Goal: Answer question/provide support

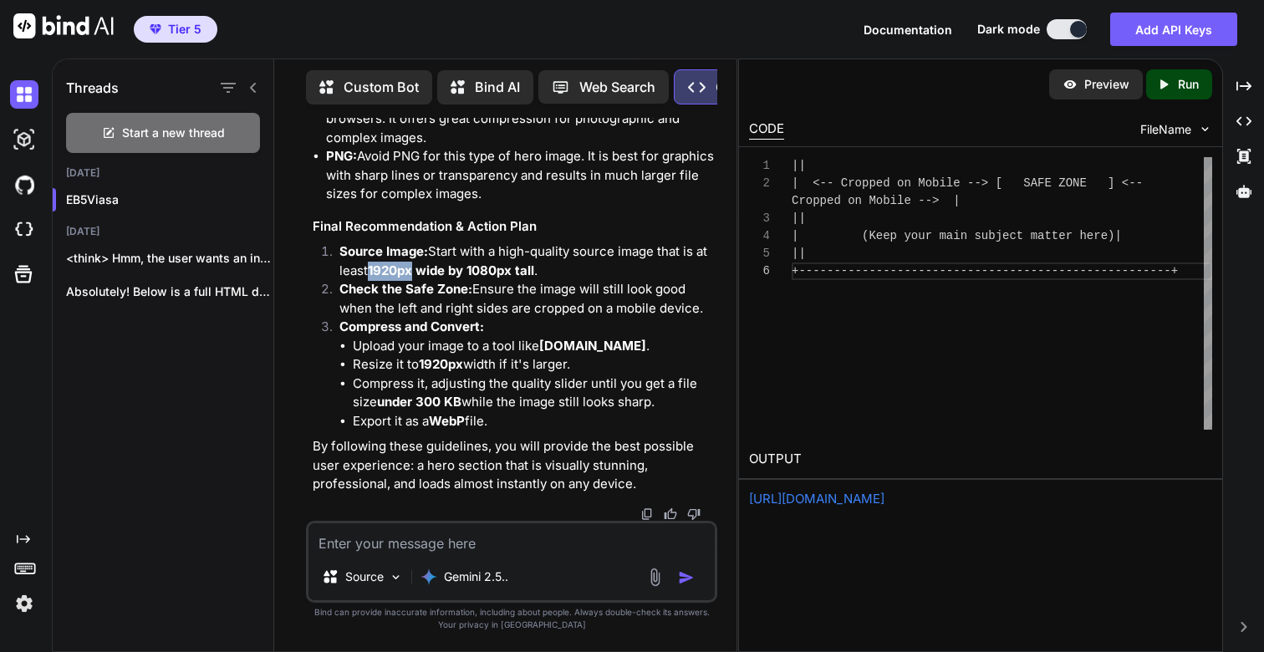
scroll to position [74432, 0]
click at [488, 540] on textarea at bounding box center [512, 538] width 406 height 30
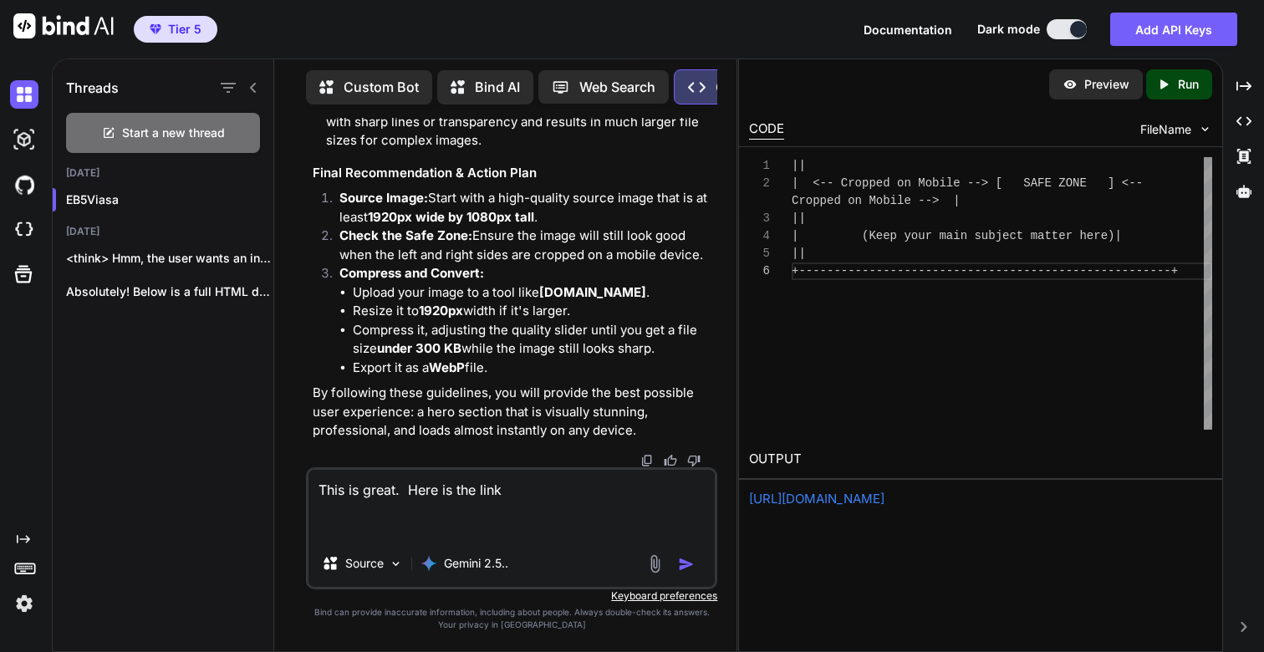
paste textarea "[URL][DOMAIN_NAME]"
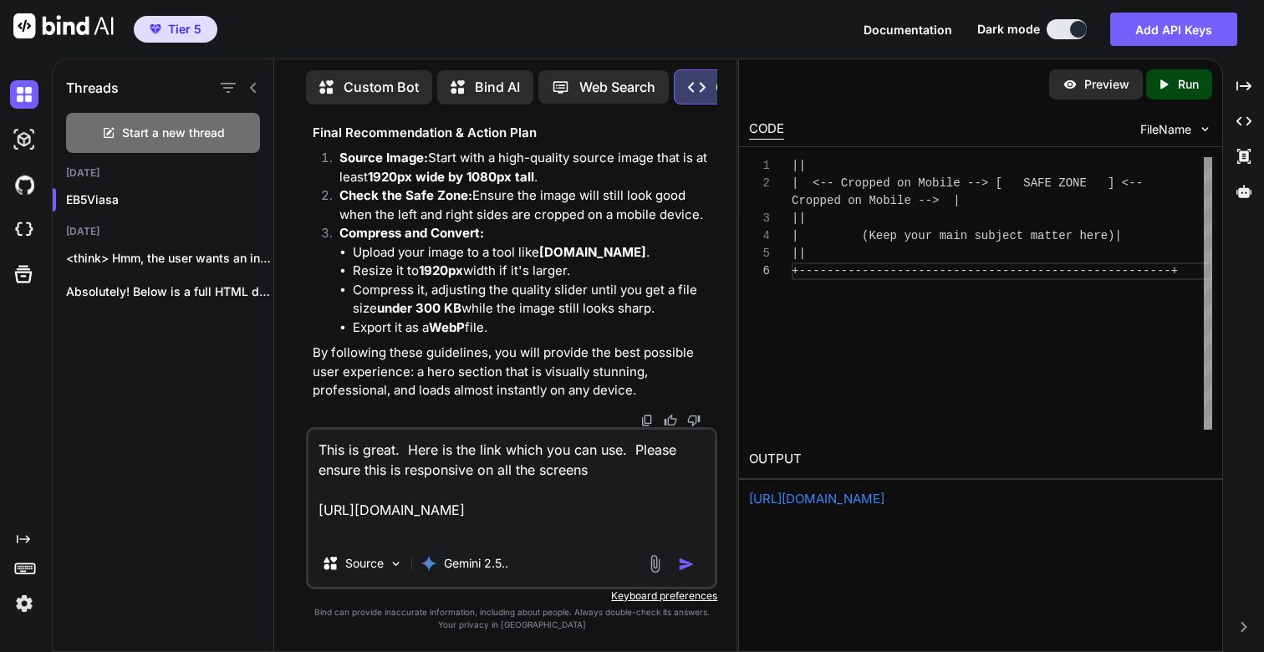
type textarea "This is great. Here is the link which you can use. Please ensure this is respon…"
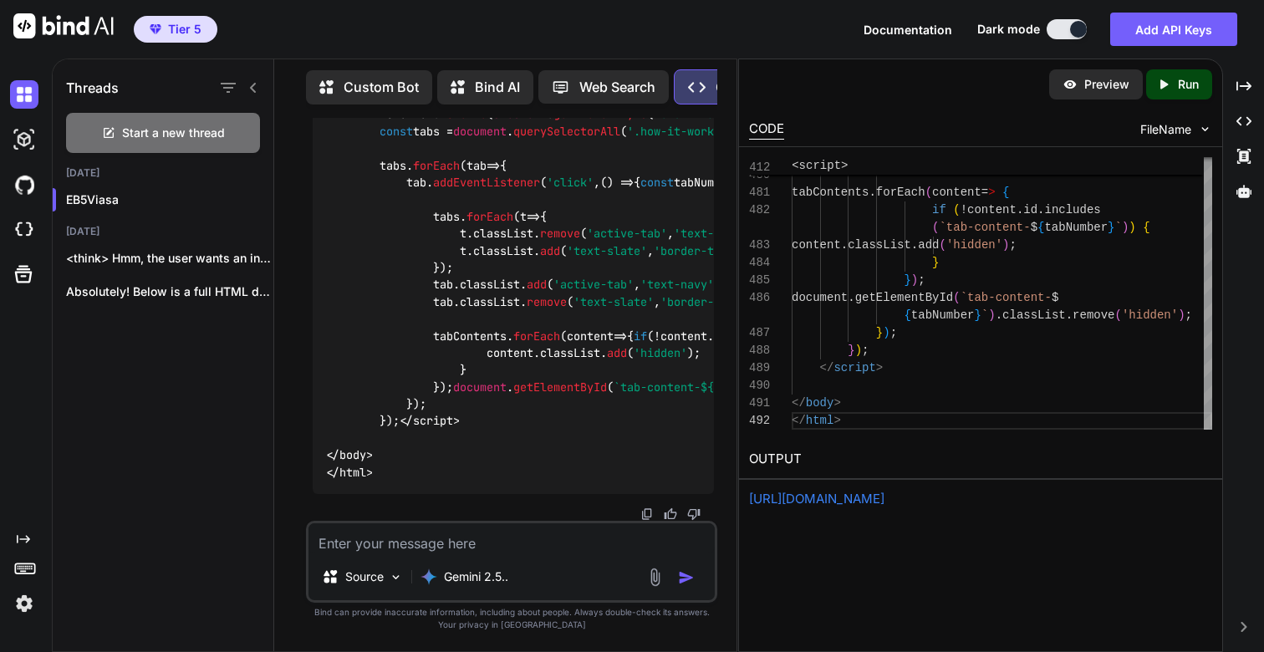
scroll to position [83526, 0]
click at [1192, 82] on p "Run" at bounding box center [1188, 84] width 21 height 17
click at [876, 503] on link "[URL][DOMAIN_NAME]" at bounding box center [816, 499] width 135 height 16
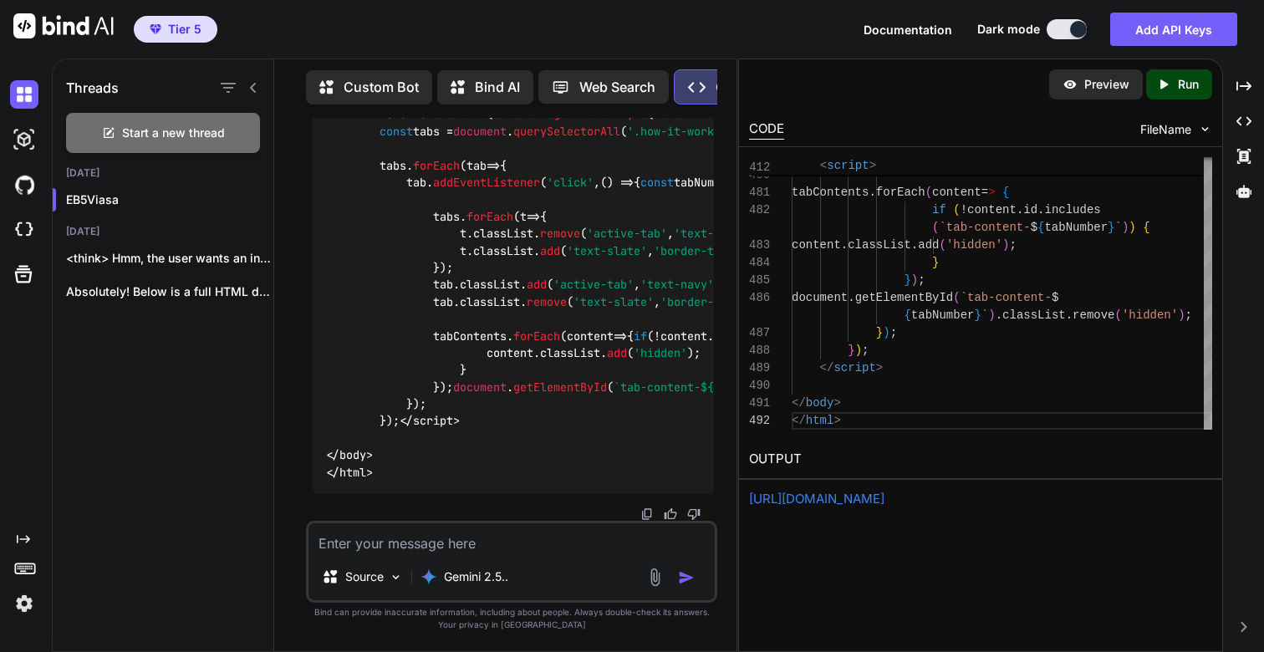
scroll to position [83526, 0]
click at [482, 542] on textarea at bounding box center [512, 538] width 406 height 30
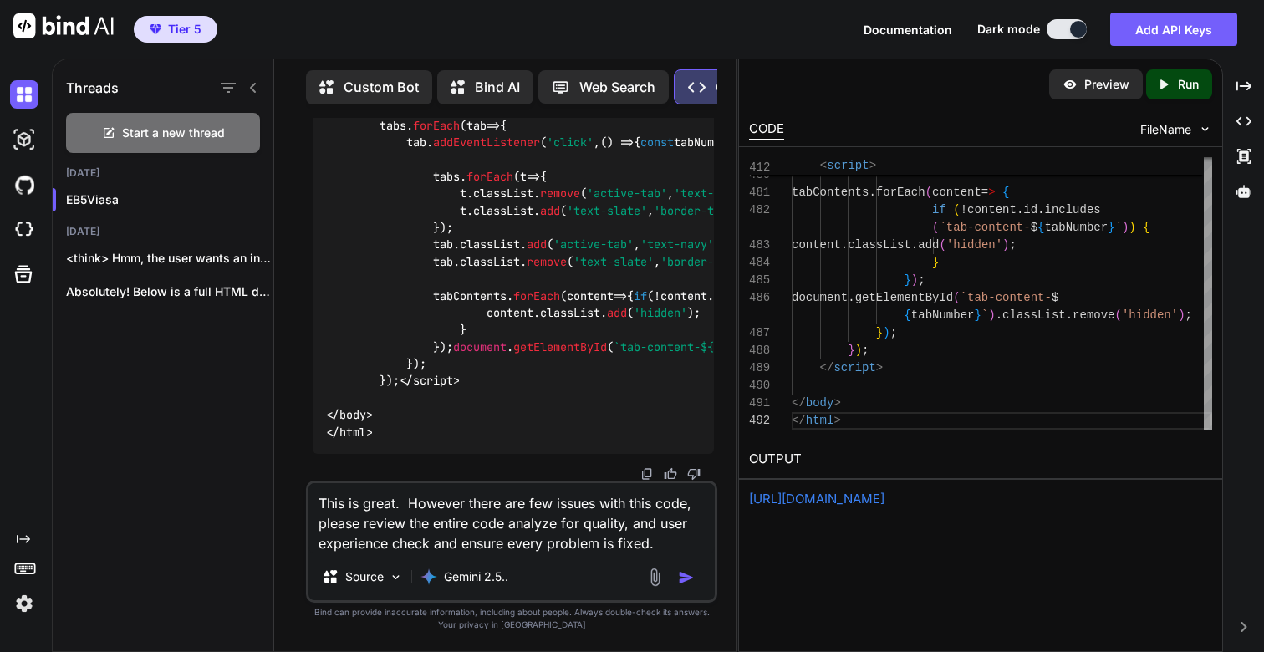
type textarea "This is great. However there are few issues with this code, please review the e…"
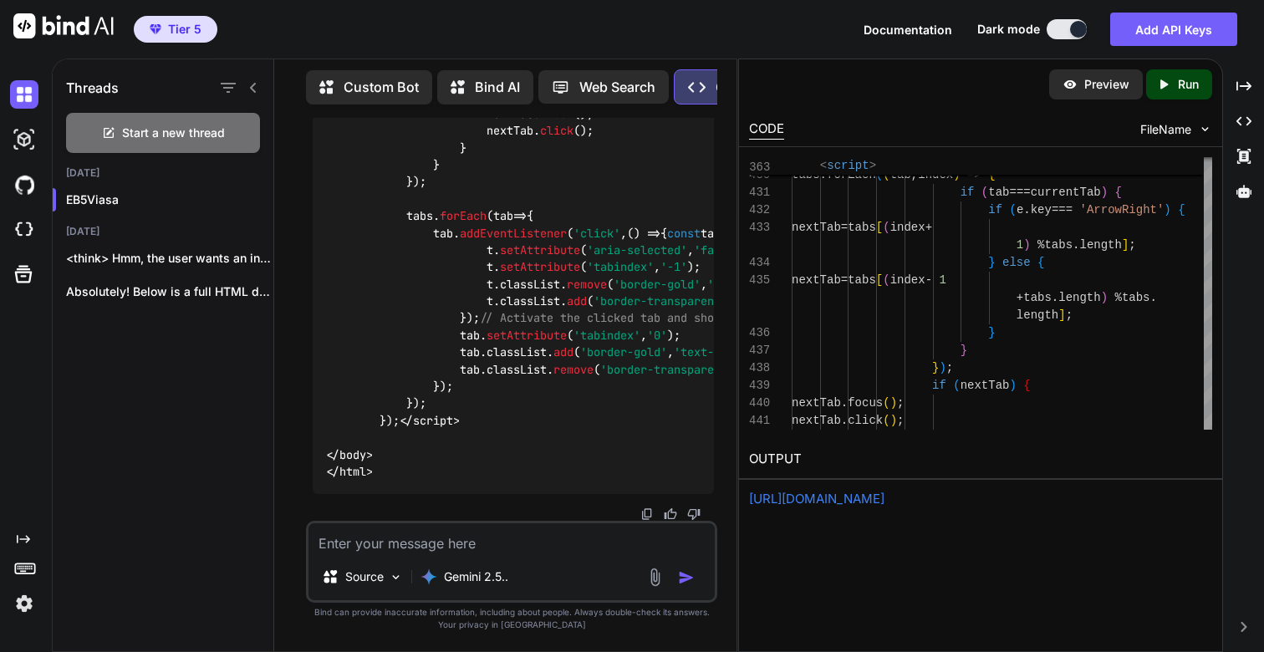
scroll to position [93191, 0]
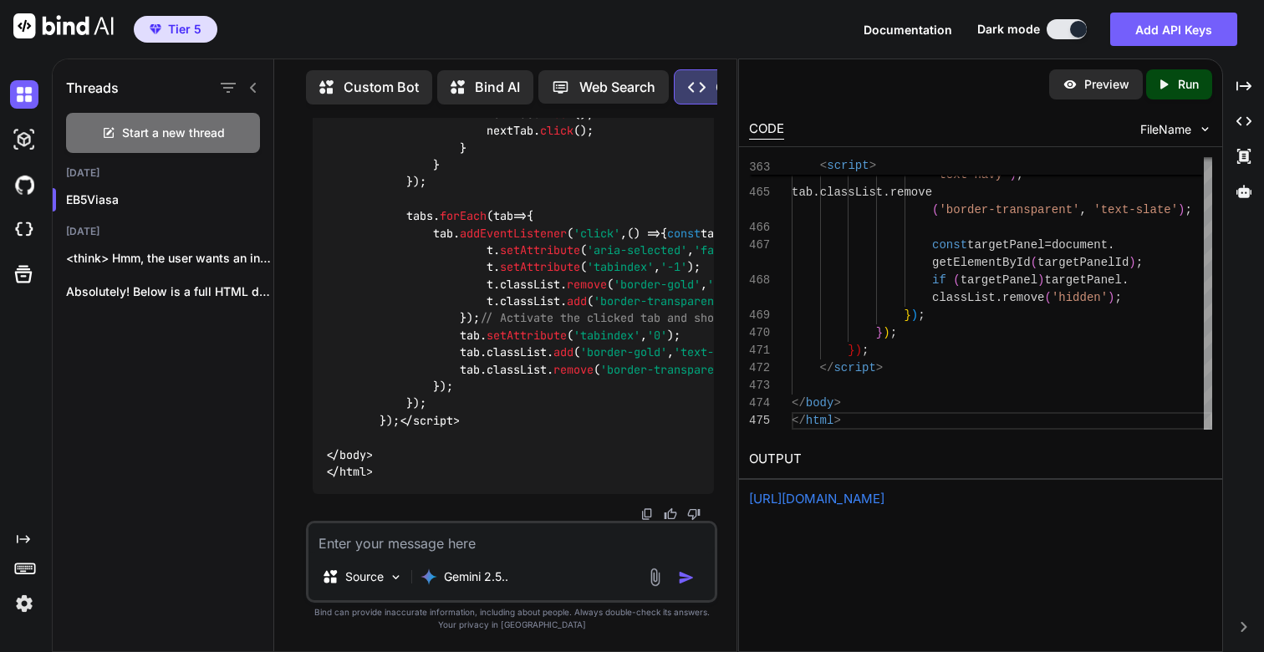
click at [1165, 89] on icon "Created with Pixso." at bounding box center [1163, 84] width 15 height 15
click at [816, 501] on link "[URL][DOMAIN_NAME]" at bounding box center [816, 499] width 135 height 16
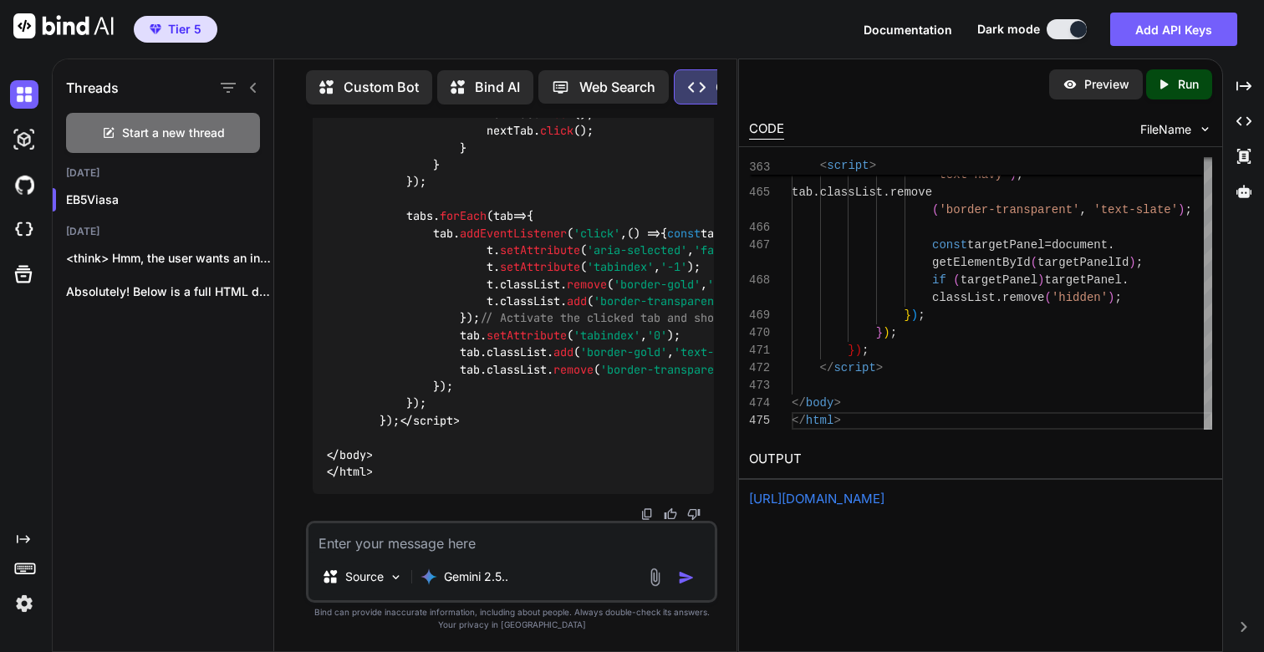
click at [375, 555] on div "Source Gemini 2.5.." at bounding box center [511, 562] width 411 height 82
click at [368, 548] on textarea at bounding box center [512, 538] width 406 height 30
type textarea "On"
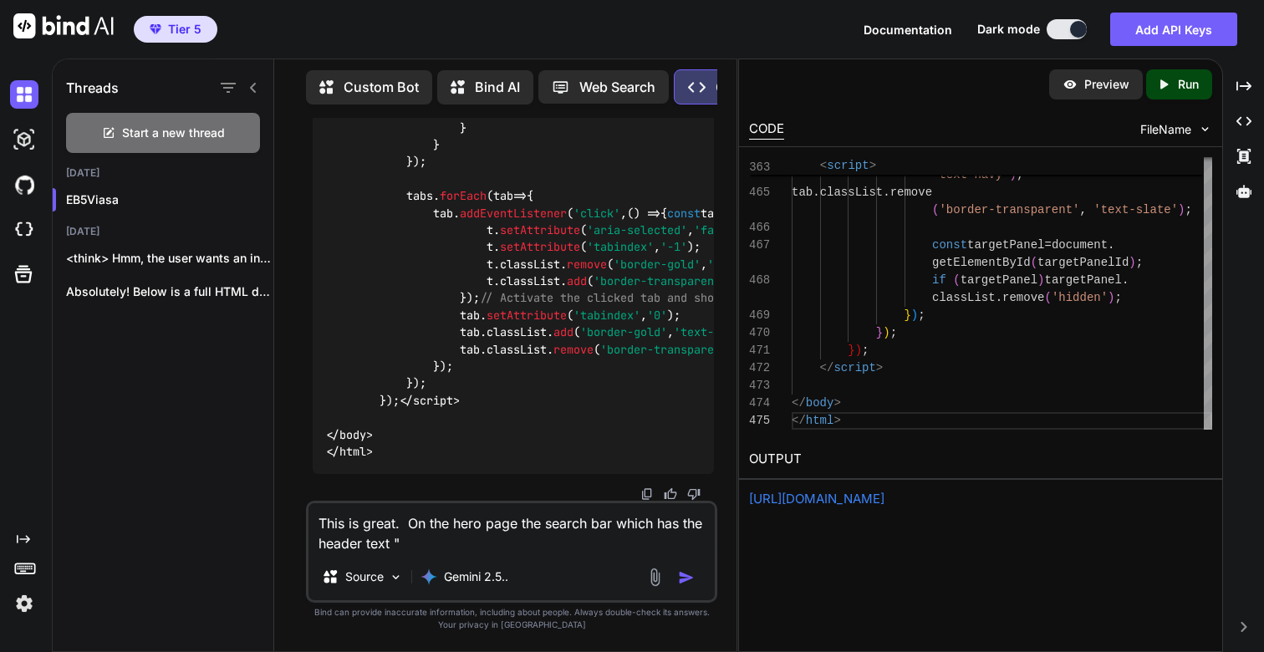
paste textarea "Category"
paste textarea "Country"
click at [465, 538] on textarea "This is great. On the hero page the search bar which has the header text "Categ…" at bounding box center [512, 528] width 406 height 50
paste textarea "Location"
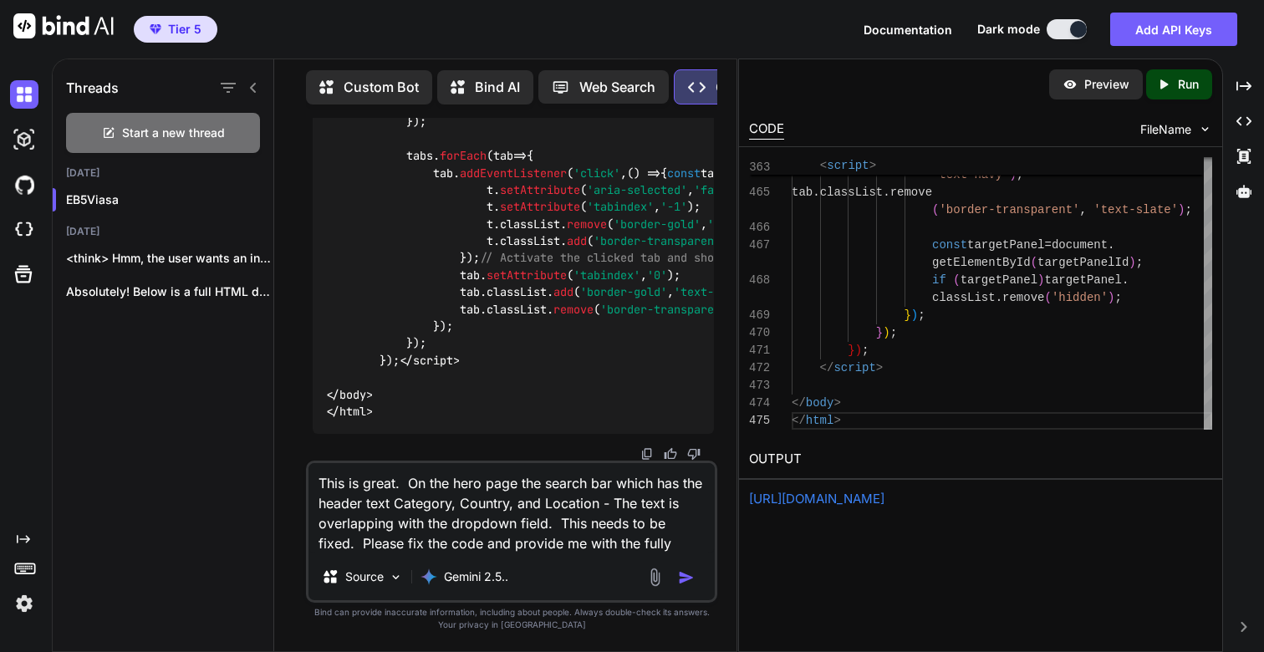
type textarea "This is great. On the hero page the search bar which has the header text Catego…"
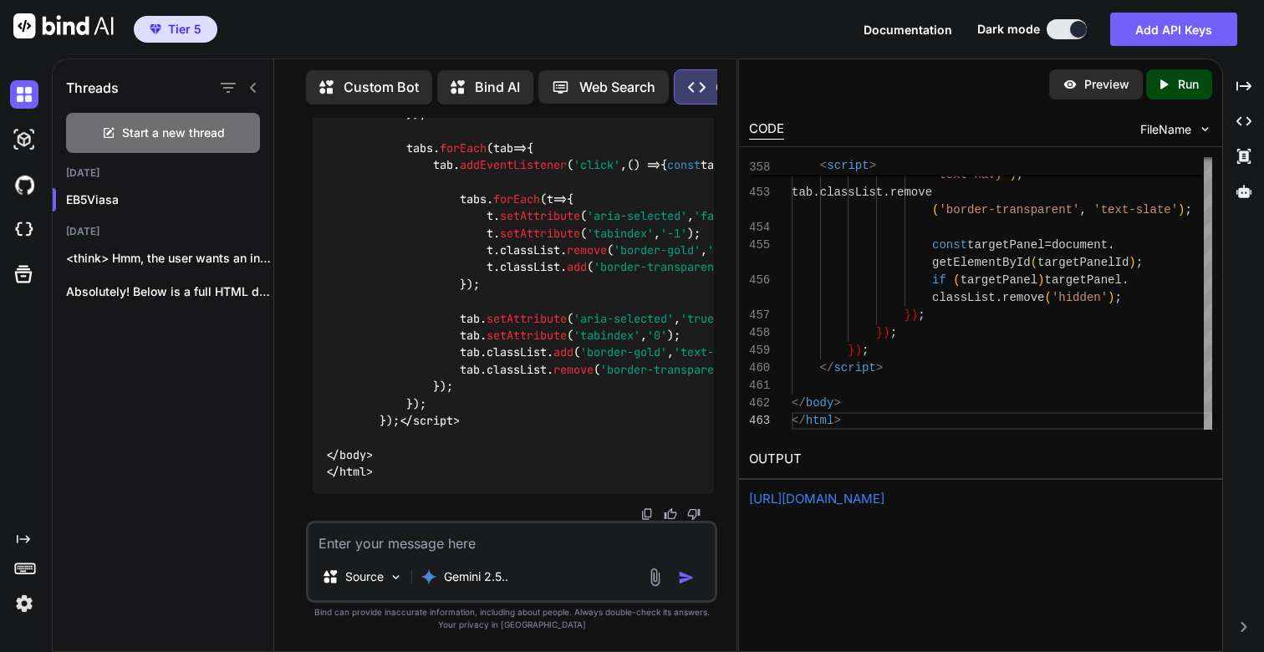
scroll to position [94078, 0]
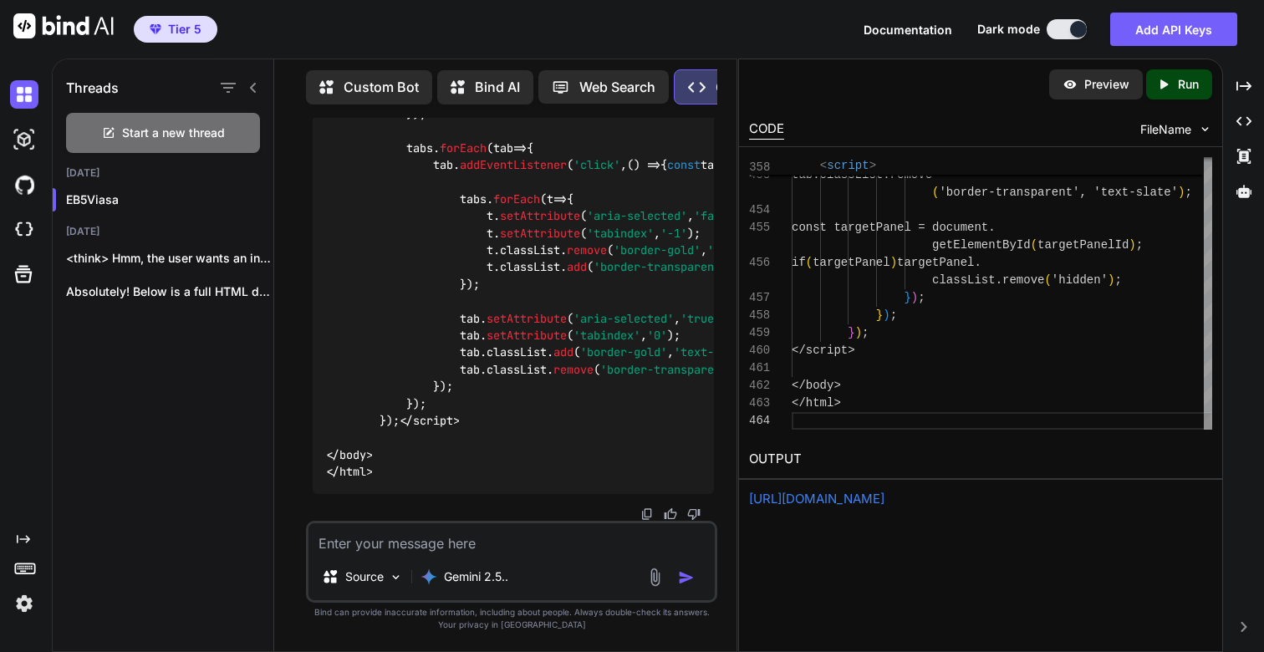
scroll to position [158, 0]
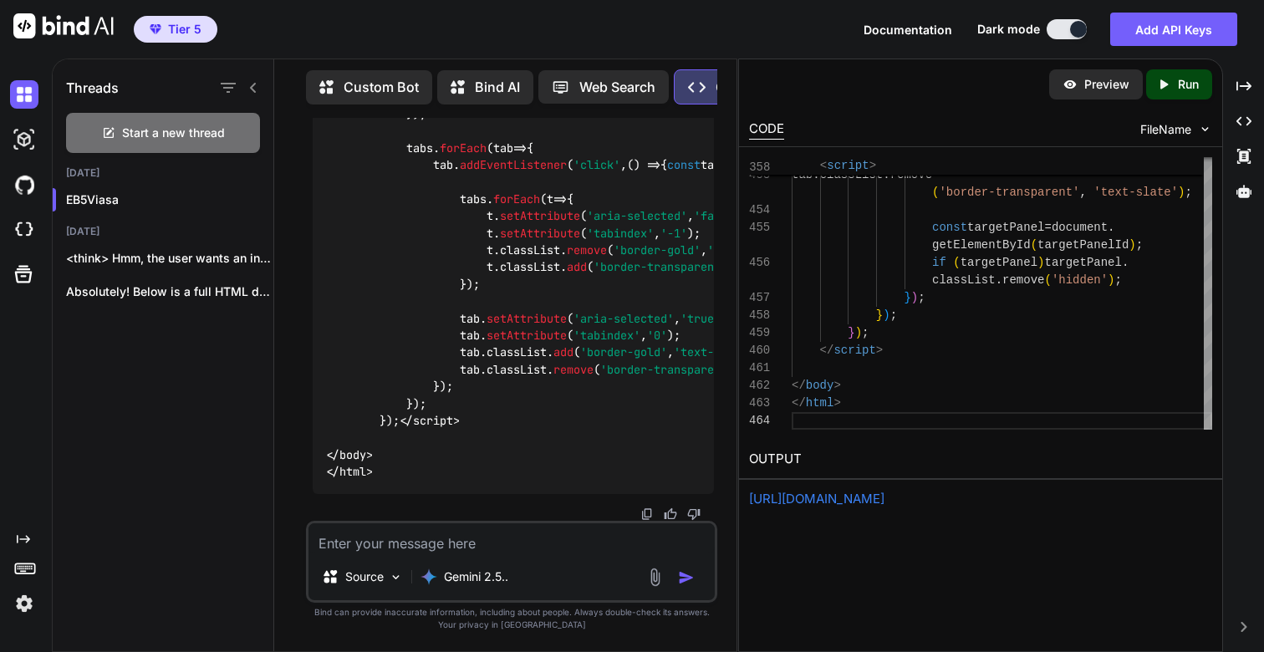
click at [1194, 84] on p "Run" at bounding box center [1188, 84] width 21 height 17
click at [885, 500] on link "[URL][DOMAIN_NAME]" at bounding box center [816, 499] width 135 height 16
click at [657, 579] on img at bounding box center [655, 577] width 19 height 19
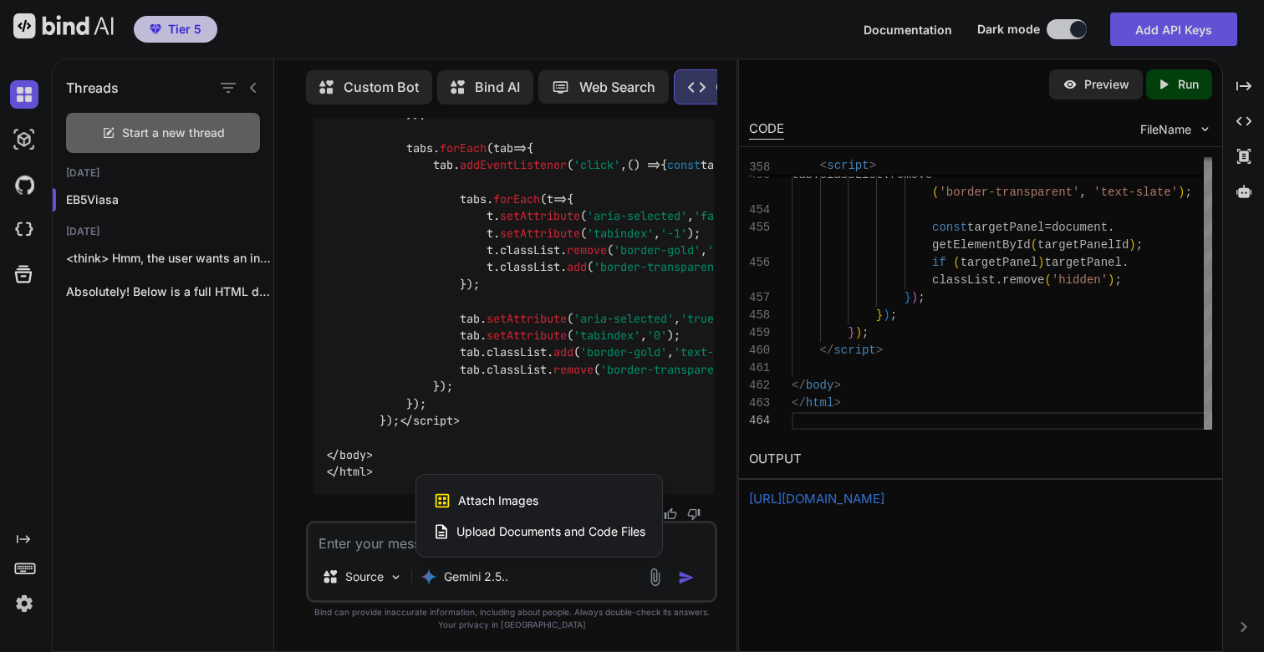
click at [502, 502] on span "Attach Images" at bounding box center [498, 501] width 80 height 17
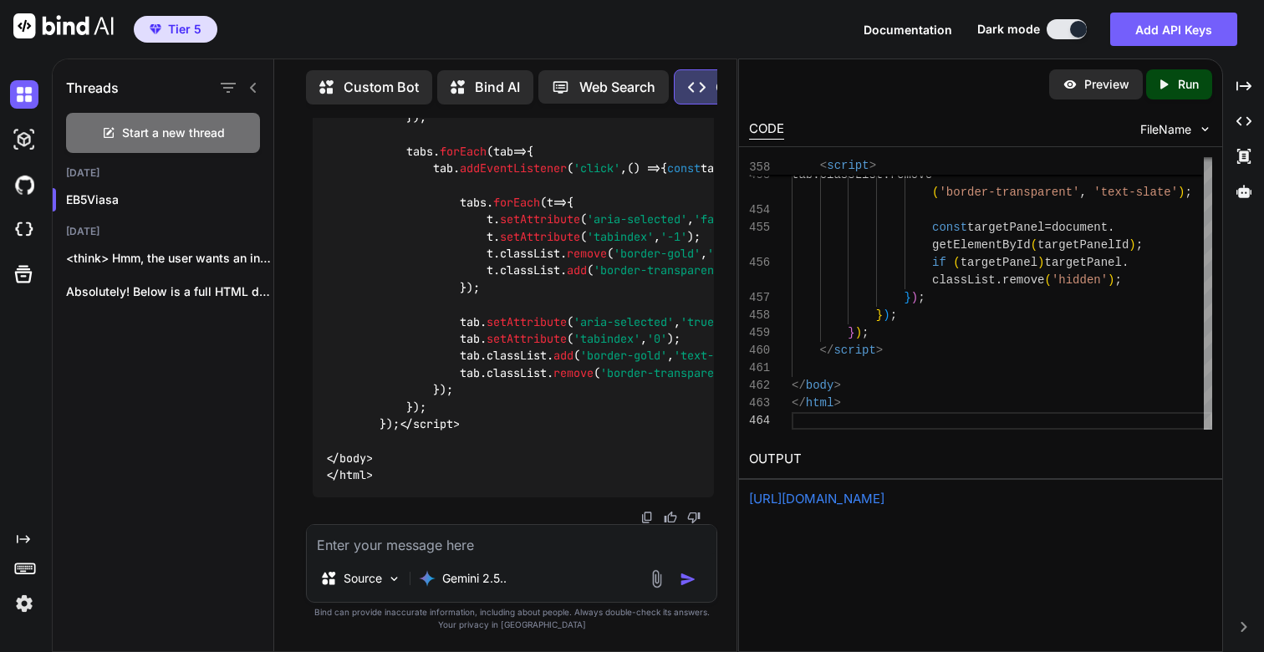
type input "C:\fakepath\Screenshot [DATE] 8.42.40 PM.png"
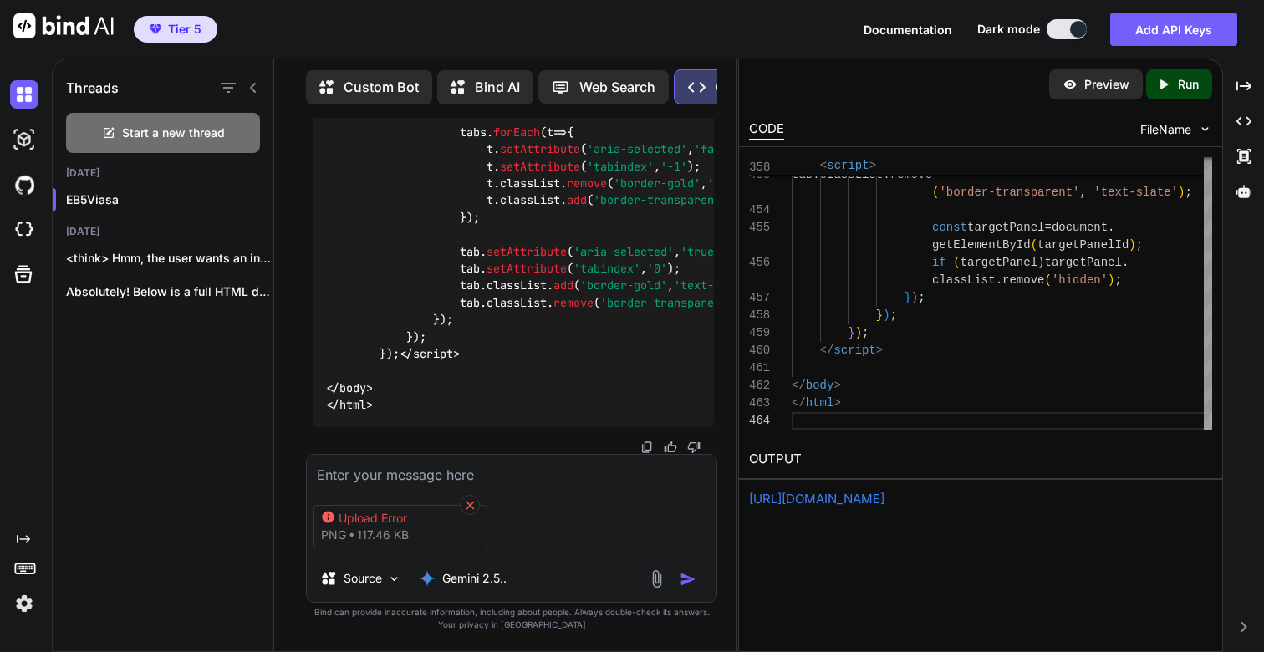
click at [475, 500] on icon at bounding box center [470, 505] width 14 height 14
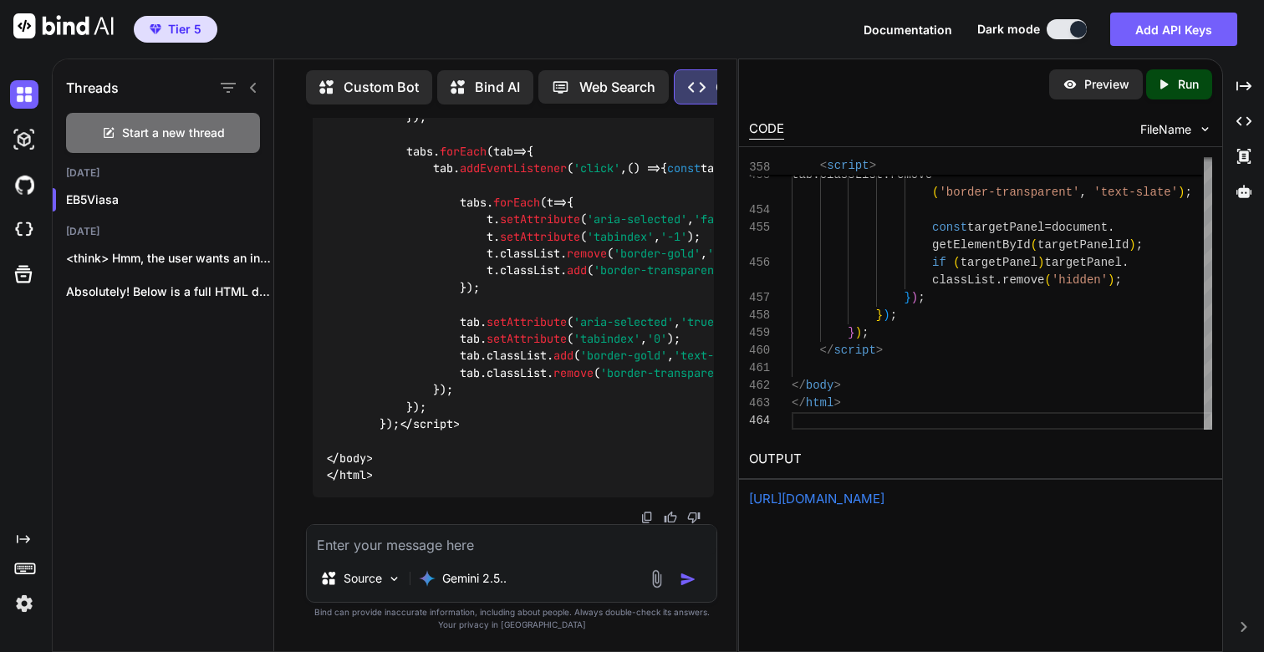
click at [658, 579] on img at bounding box center [656, 578] width 19 height 19
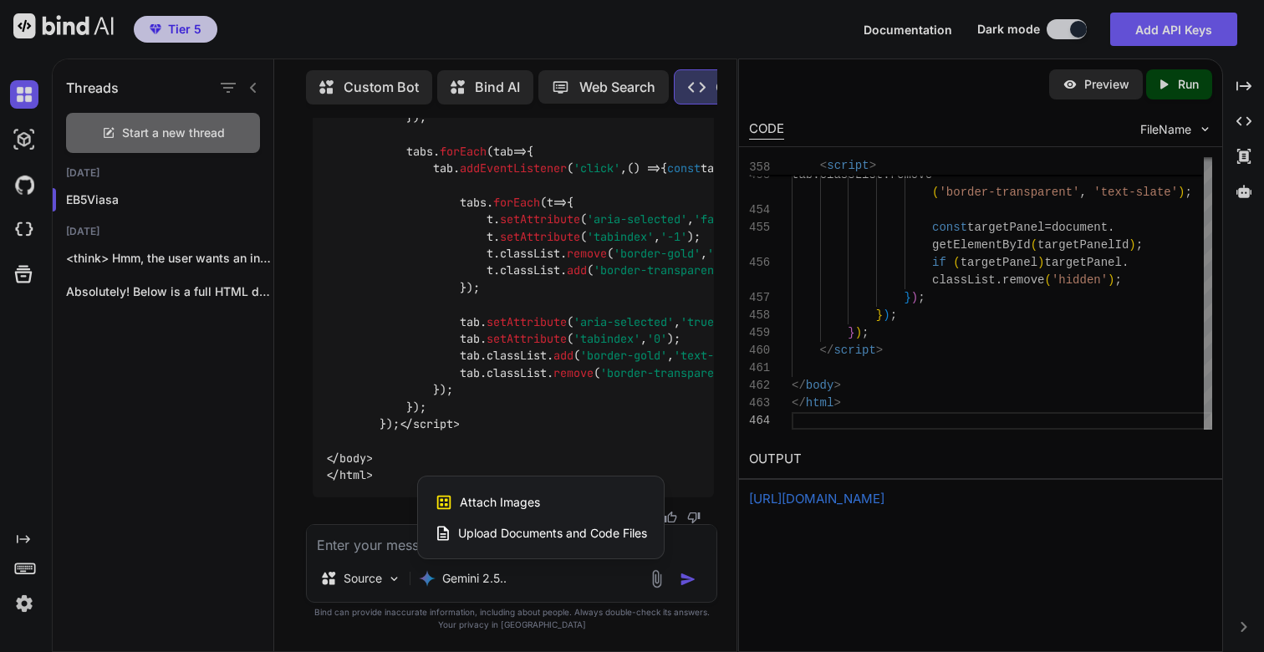
click at [566, 574] on div at bounding box center [632, 326] width 1264 height 652
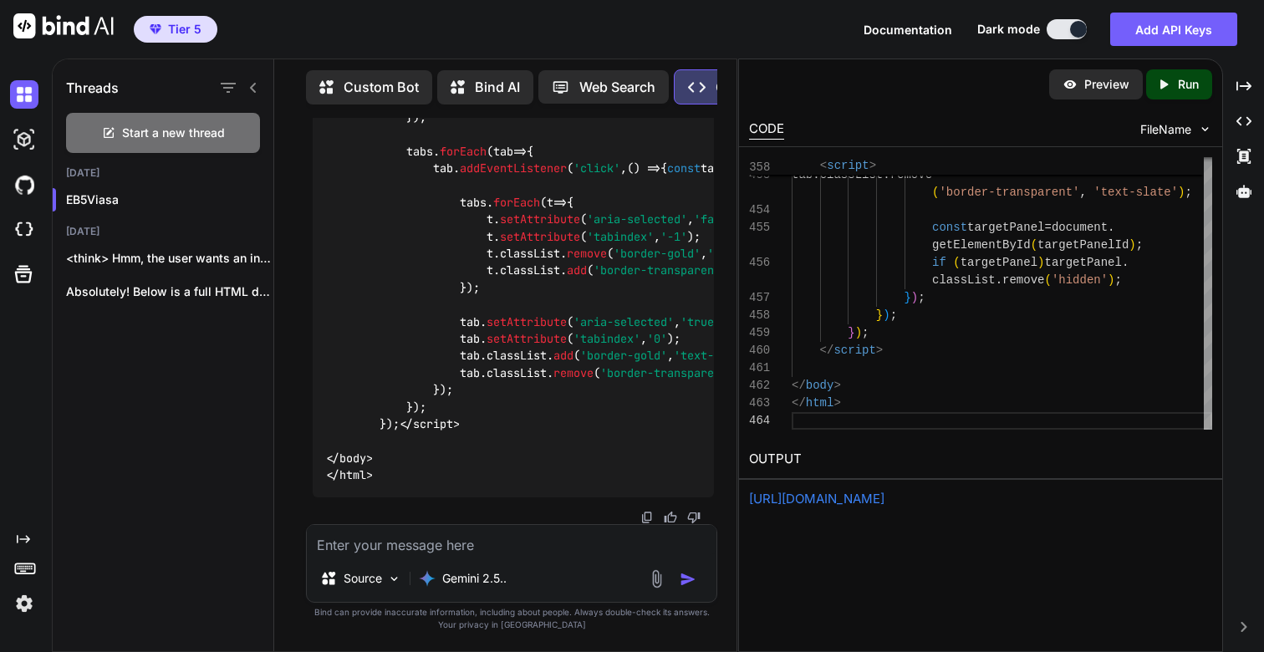
click at [494, 549] on textarea at bounding box center [512, 540] width 410 height 30
click at [420, 552] on textarea at bounding box center [512, 540] width 410 height 30
